Goal: Book appointment/travel/reservation

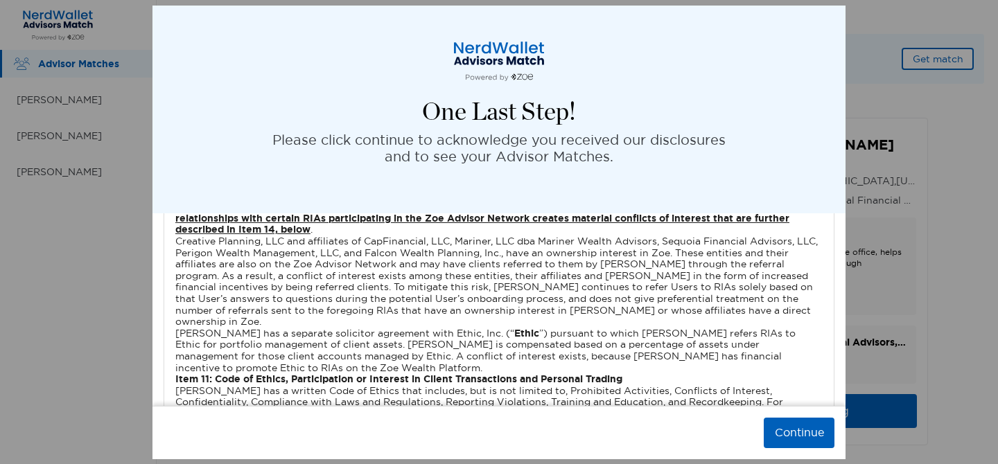
scroll to position [3393, 0]
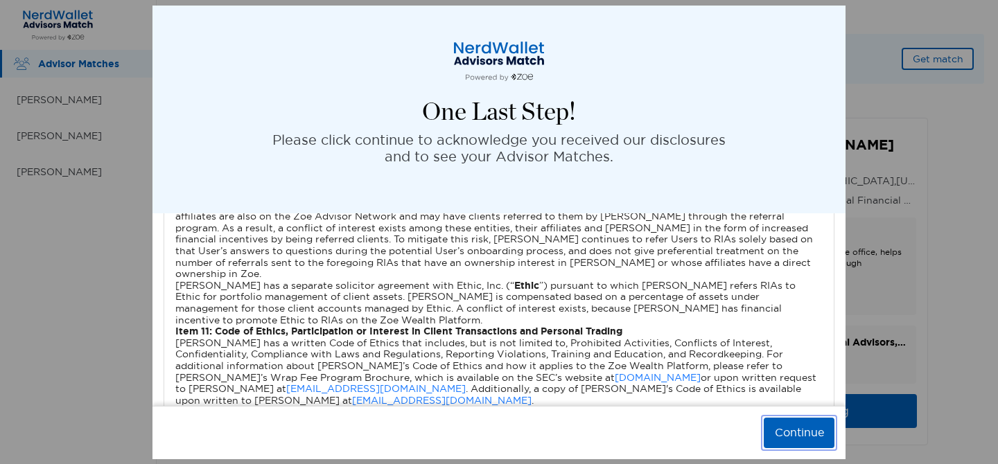
click at [785, 437] on button "Continue" at bounding box center [799, 433] width 71 height 30
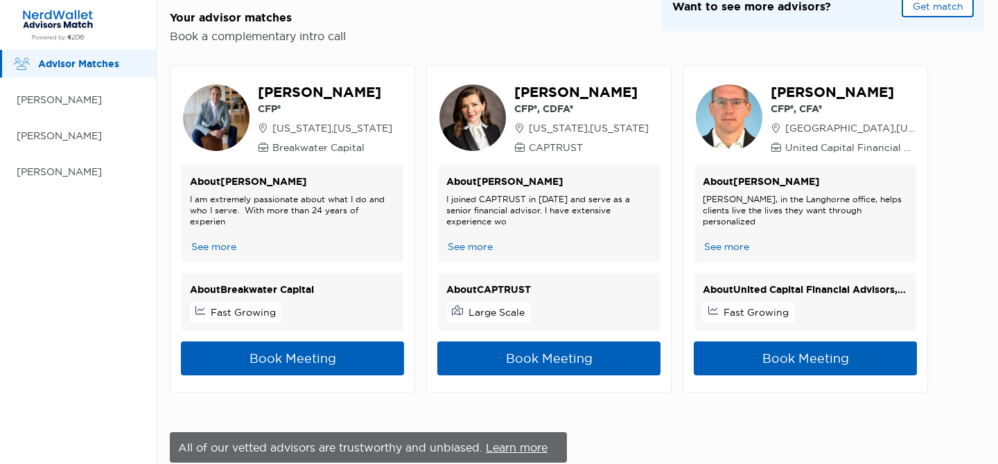
scroll to position [0, 0]
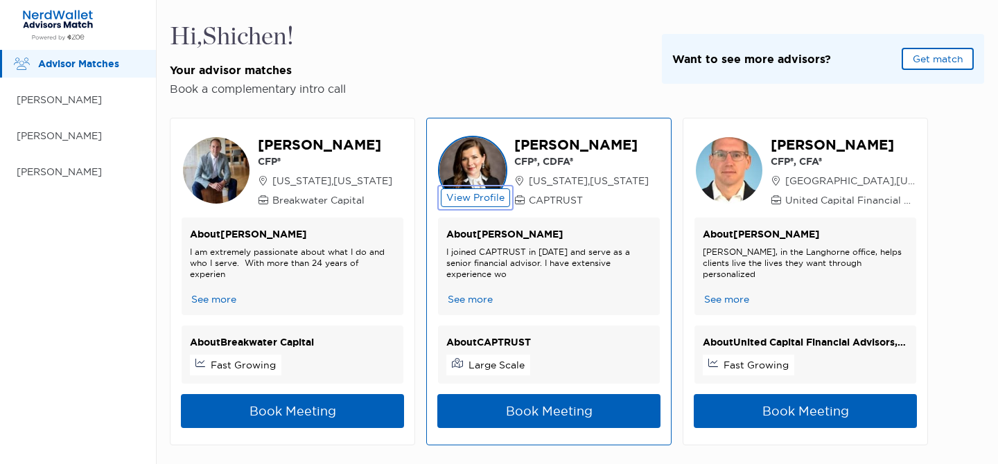
click at [480, 195] on button "View Profile" at bounding box center [475, 198] width 69 height 19
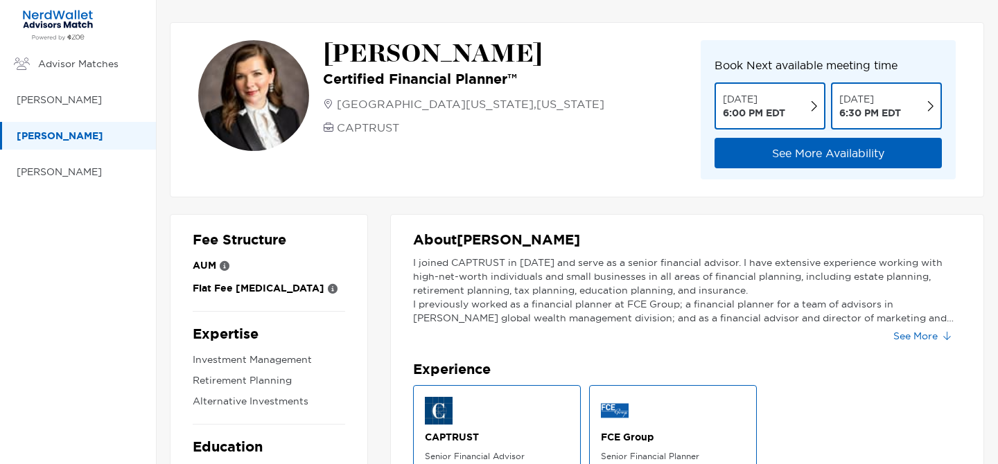
click at [480, 237] on p "About [PERSON_NAME]" at bounding box center [687, 239] width 548 height 17
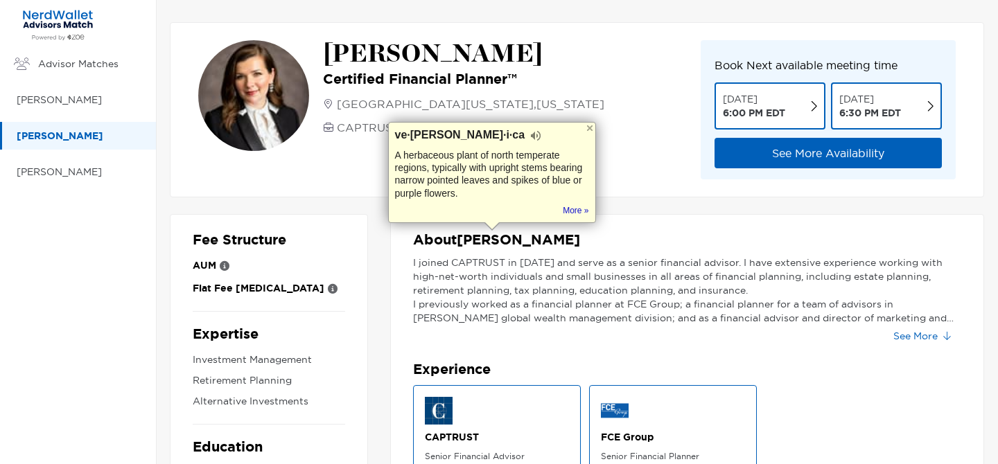
click at [538, 336] on div "I joined CAPTRUST in [DATE] and serve as a senior financial advisor. I have ext…" at bounding box center [687, 301] width 548 height 91
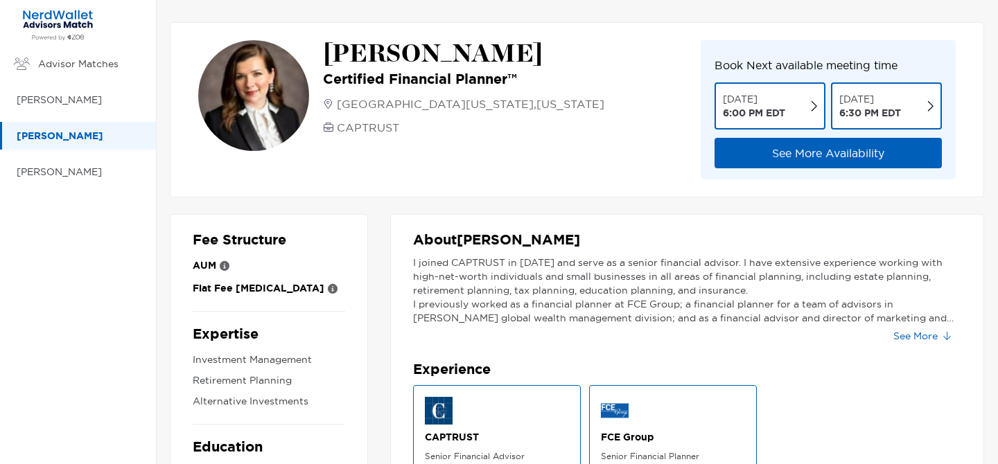
click at [486, 260] on p "I joined CAPTRUST in [DATE] and serve as a senior financial advisor. I have ext…" at bounding box center [687, 277] width 548 height 42
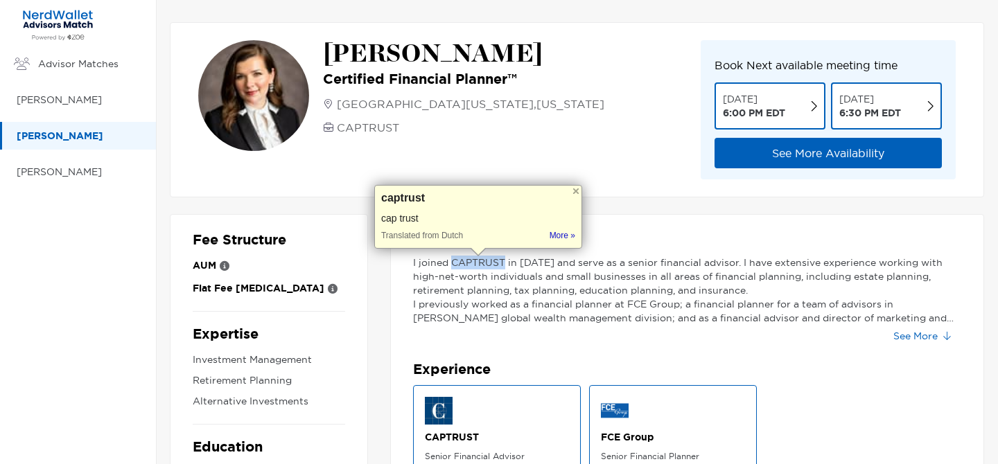
copy p "CAPTRUST"
click at [780, 112] on p "6:00 PM EDT" at bounding box center [754, 113] width 62 height 14
